Goal: Information Seeking & Learning: Learn about a topic

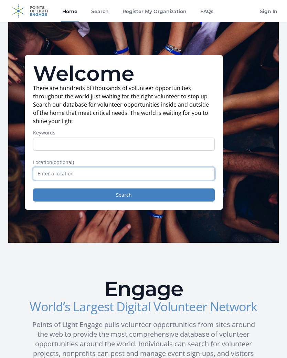
click at [172, 176] on input "text" at bounding box center [124, 173] width 182 height 13
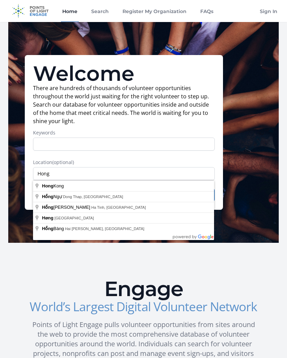
type input "[GEOGRAPHIC_DATA]"
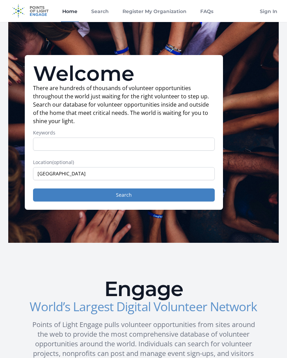
click at [139, 201] on button "Search" at bounding box center [124, 194] width 182 height 13
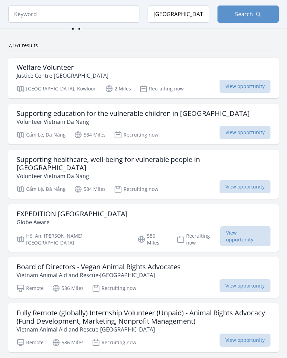
scroll to position [47, 0]
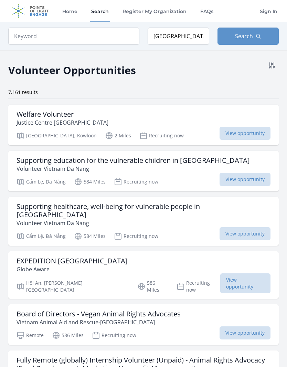
click at [267, 68] on button at bounding box center [272, 65] width 14 height 14
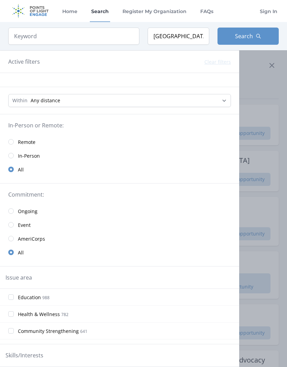
click at [41, 153] on link "In-Person" at bounding box center [119, 156] width 239 height 14
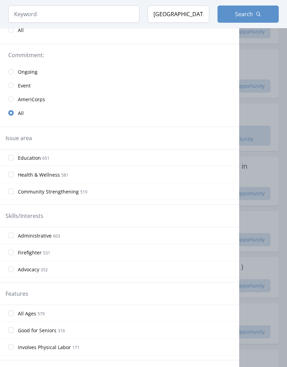
scroll to position [148, 0]
click at [265, 107] on div at bounding box center [143, 183] width 287 height 367
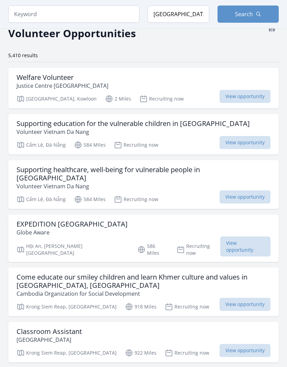
scroll to position [0, 0]
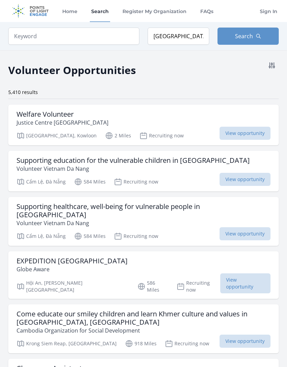
click at [270, 66] on icon at bounding box center [272, 66] width 6 height 6
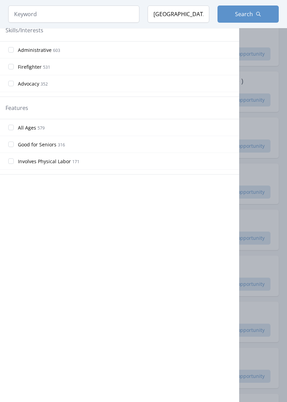
scroll to position [333, 0]
click at [258, 137] on div at bounding box center [143, 201] width 287 height 402
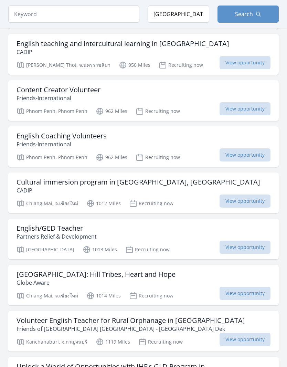
scroll to position [1329, 0]
